Goal: Check status: Check status

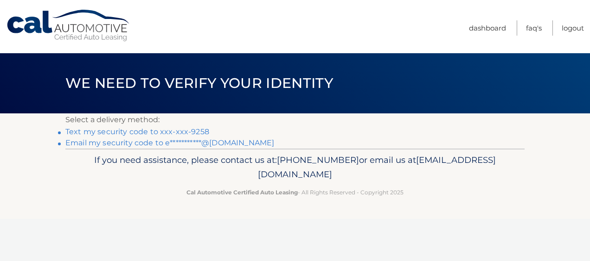
click at [200, 132] on link "Text my security code to xxx-xxx-9258" at bounding box center [137, 131] width 144 height 9
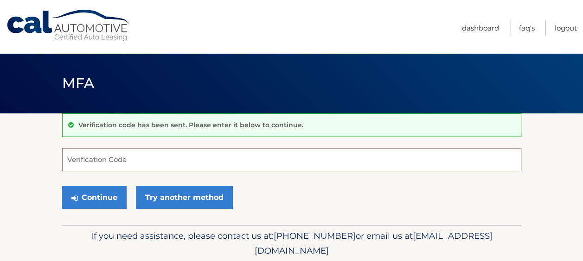
click at [187, 155] on input "Verification Code" at bounding box center [291, 159] width 459 height 23
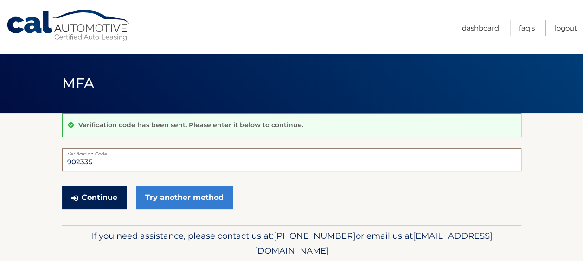
type input "902335"
click at [106, 192] on button "Continue" at bounding box center [94, 197] width 64 height 23
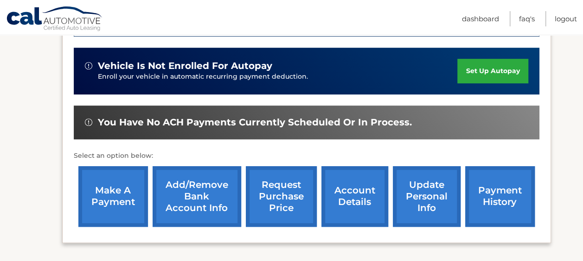
scroll to position [317, 0]
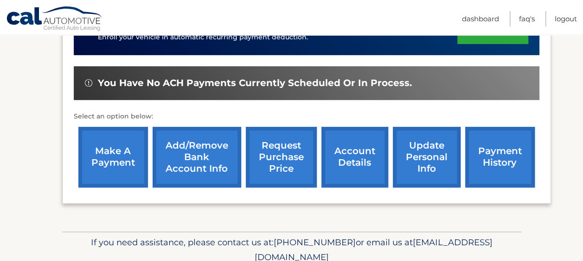
click at [350, 152] on link "account details" at bounding box center [354, 157] width 67 height 61
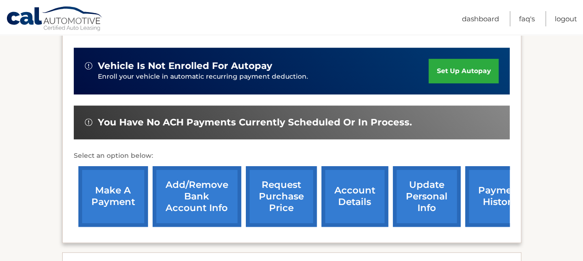
scroll to position [248, 0]
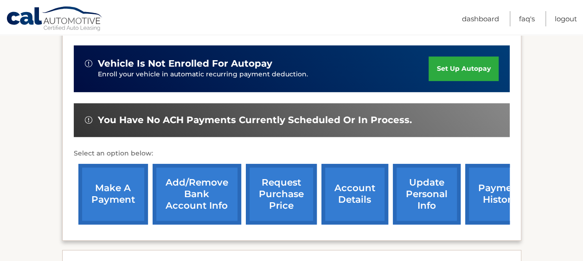
click at [481, 175] on link "payment history" at bounding box center [500, 194] width 70 height 61
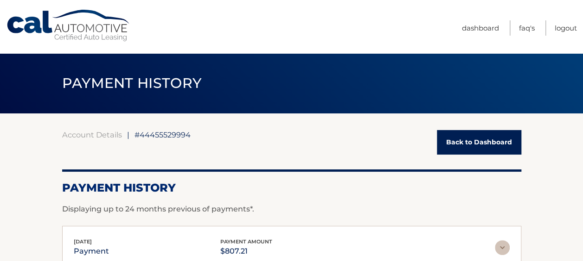
click at [478, 142] on link "Back to Dashboard" at bounding box center [479, 142] width 84 height 25
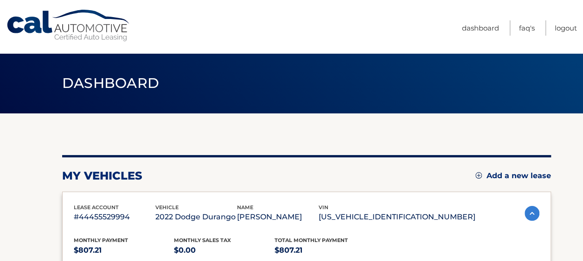
click at [278, 24] on nav "Menu Dashboard FAQ's Logout" at bounding box center [358, 26] width 438 height 53
